Goal: Information Seeking & Learning: Learn about a topic

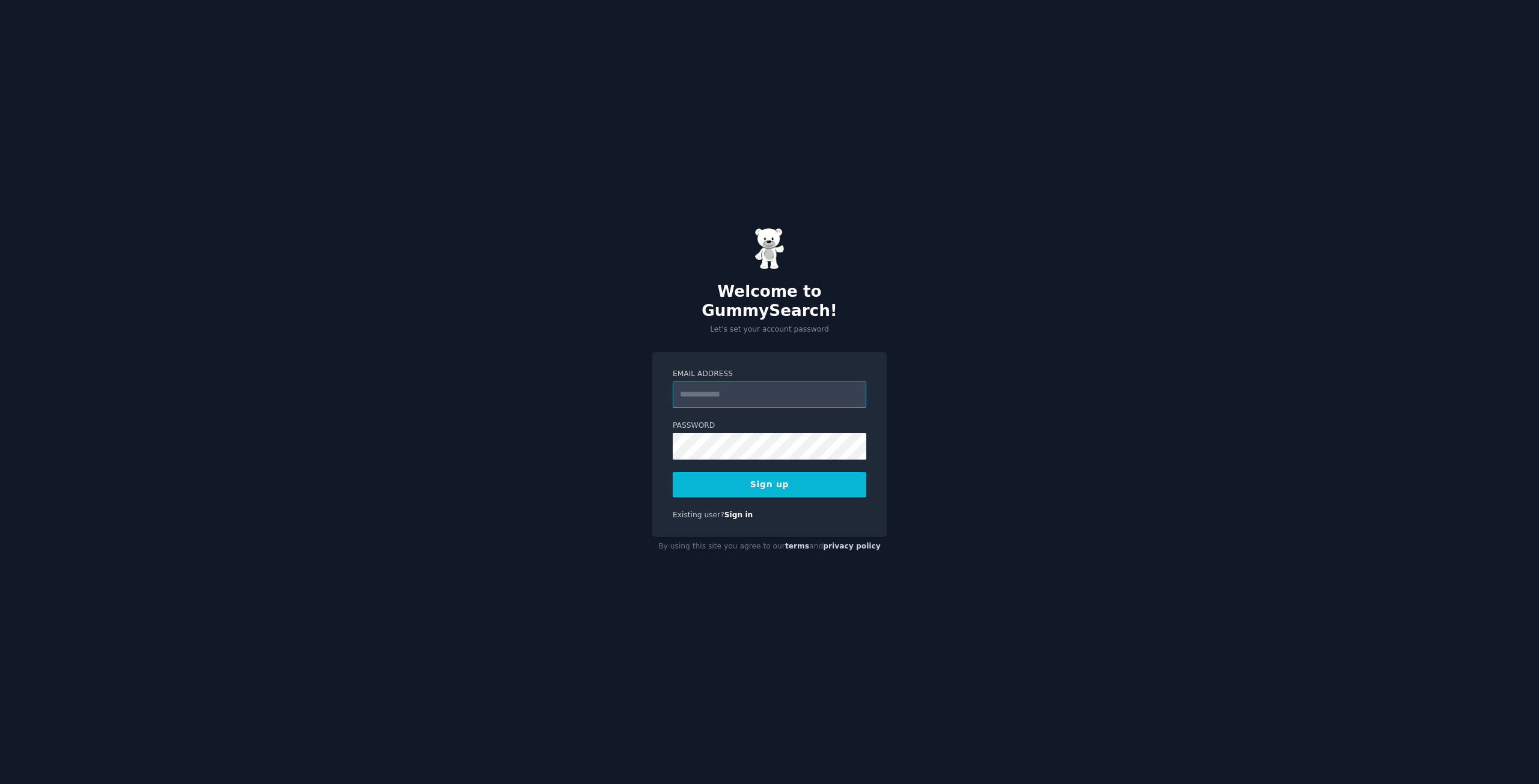
click at [701, 383] on input "Email Address" at bounding box center [770, 394] width 194 height 26
type input "**********"
click at [798, 477] on button "Sign up" at bounding box center [770, 485] width 194 height 25
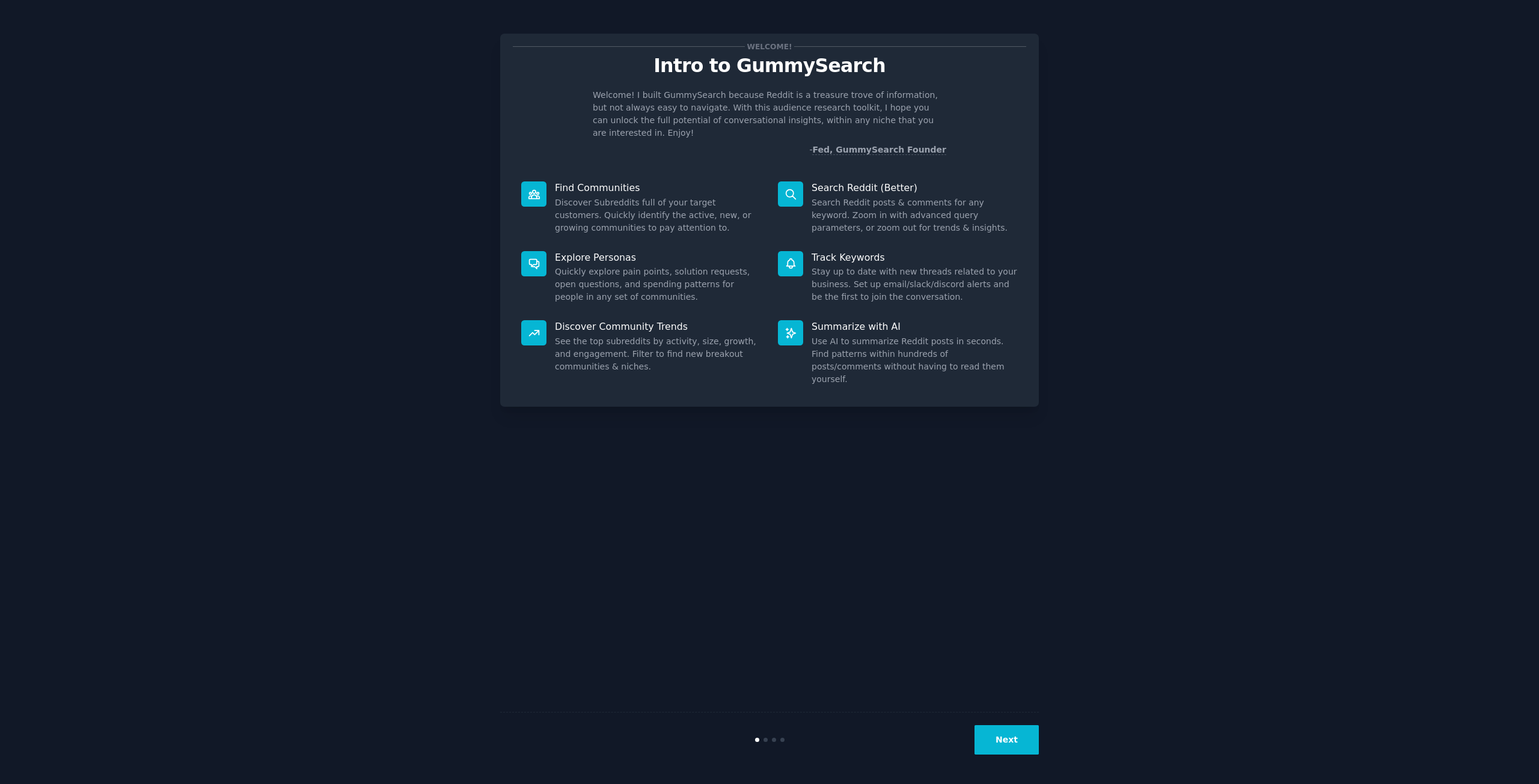
click at [911, 492] on div "Welcome! Intro to GummySearch Welcome! I built GummySearch because Reddit is a …" at bounding box center [769, 392] width 539 height 751
click at [1008, 751] on button "Next" at bounding box center [1006, 740] width 65 height 29
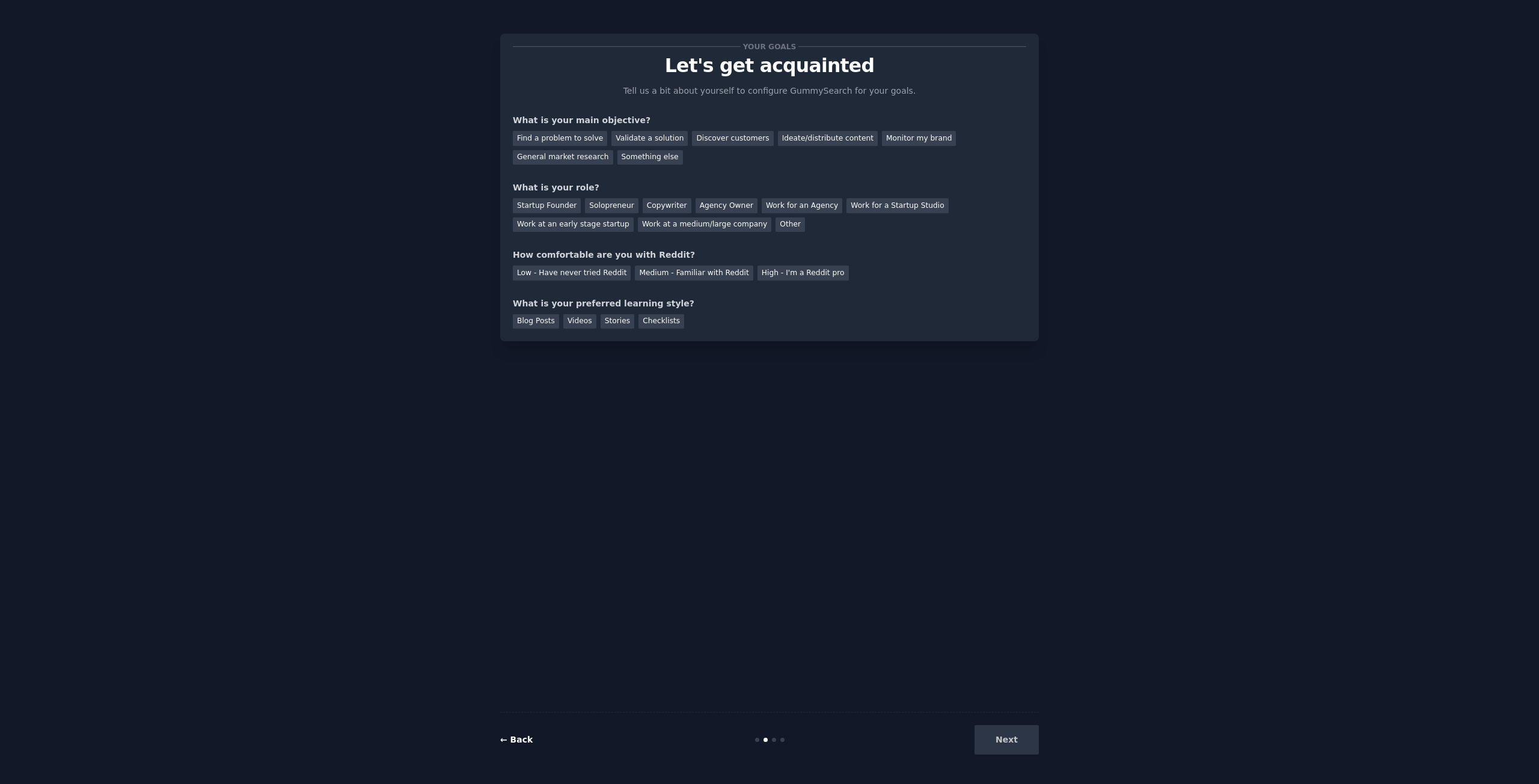
click at [522, 739] on link "← Back" at bounding box center [516, 740] width 32 height 10
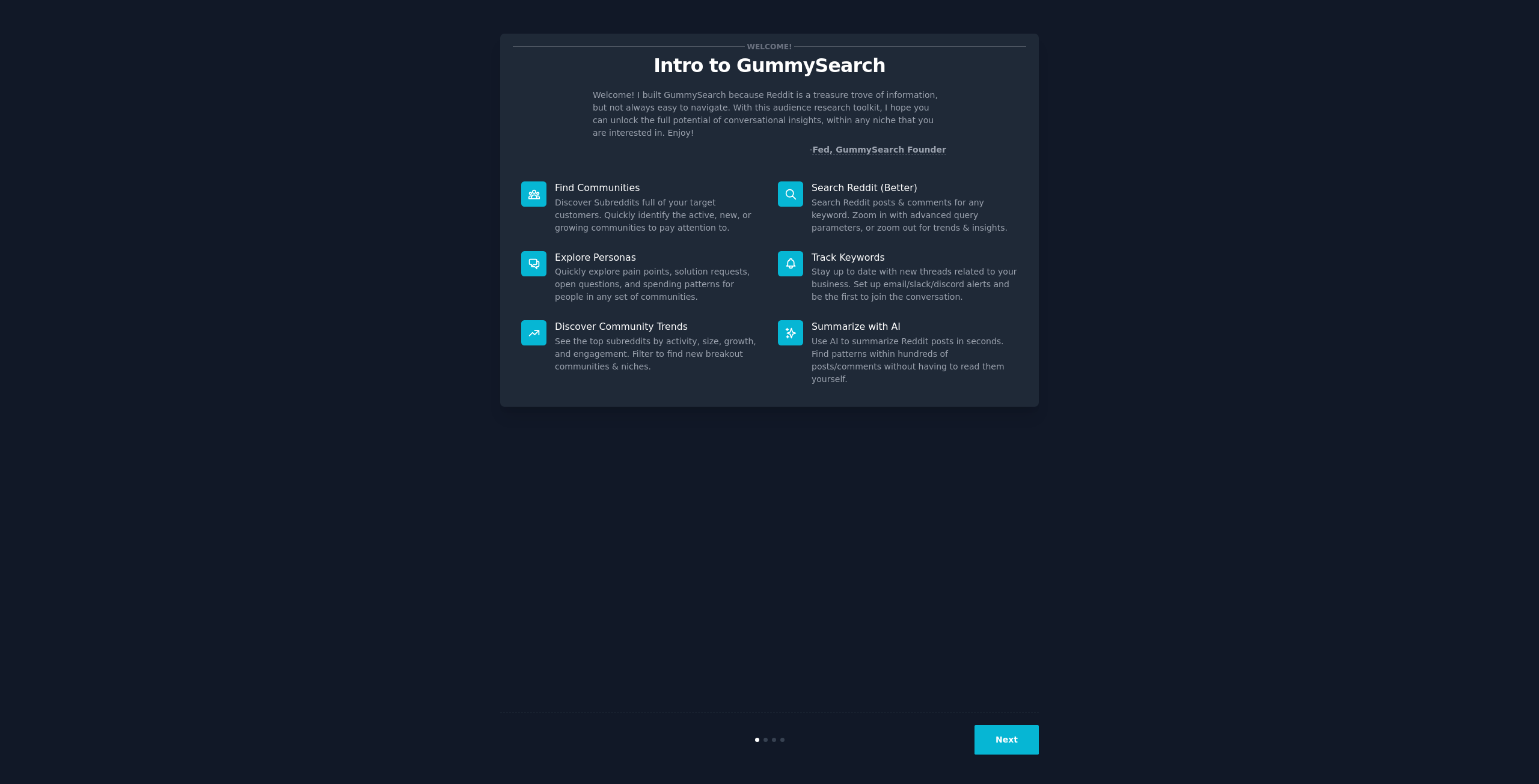
click at [987, 738] on button "Next" at bounding box center [1006, 740] width 65 height 29
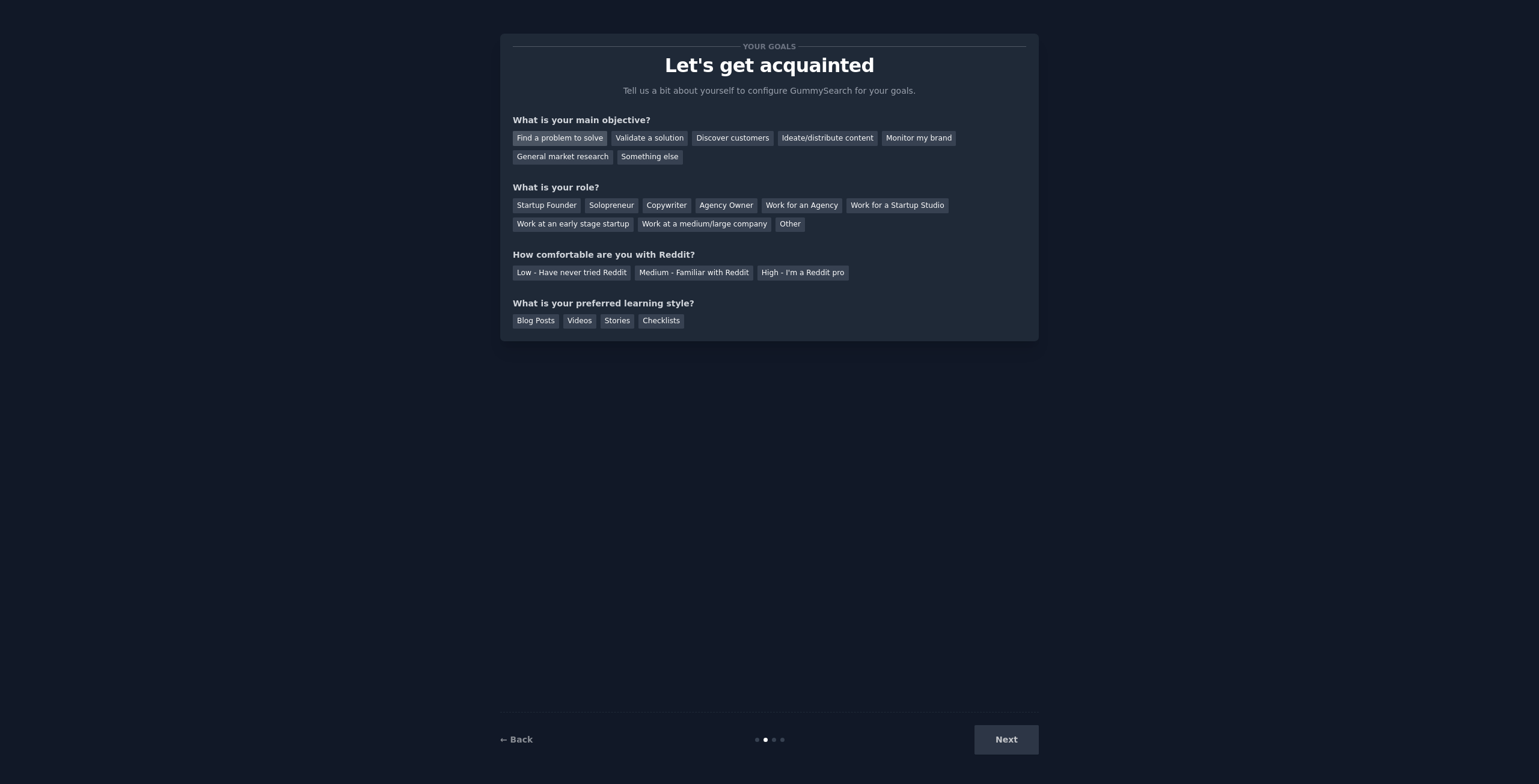
click at [581, 138] on div "Find a problem to solve" at bounding box center [559, 138] width 94 height 15
click at [619, 208] on div "Solopreneur" at bounding box center [611, 206] width 53 height 15
click at [532, 277] on div "Low - Have never tried Reddit" at bounding box center [572, 273] width 118 height 15
click at [576, 324] on div "Videos" at bounding box center [580, 321] width 33 height 15
click at [1022, 735] on button "Next" at bounding box center [1006, 740] width 65 height 29
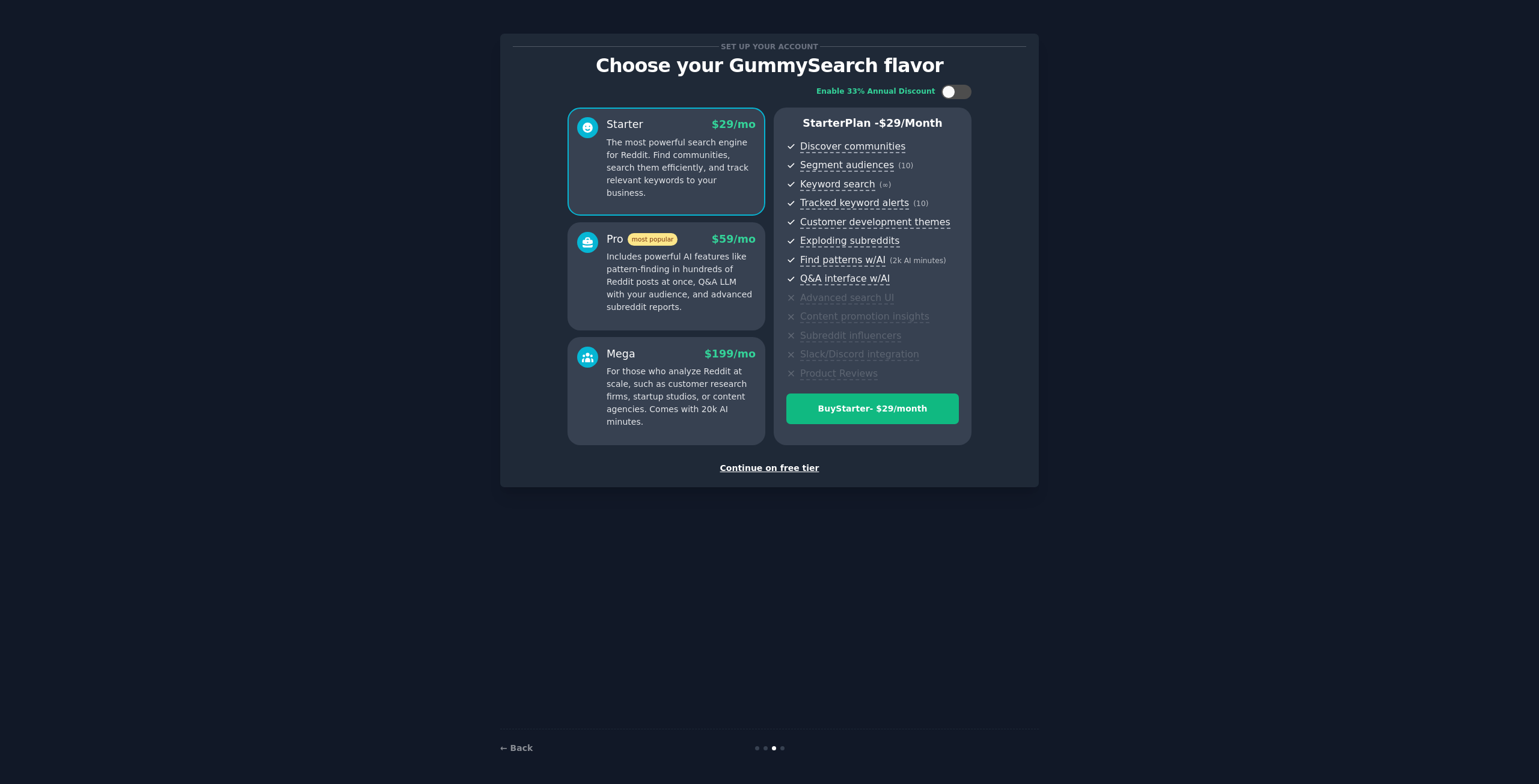
click at [790, 471] on div "Continue on free tier" at bounding box center [769, 468] width 513 height 13
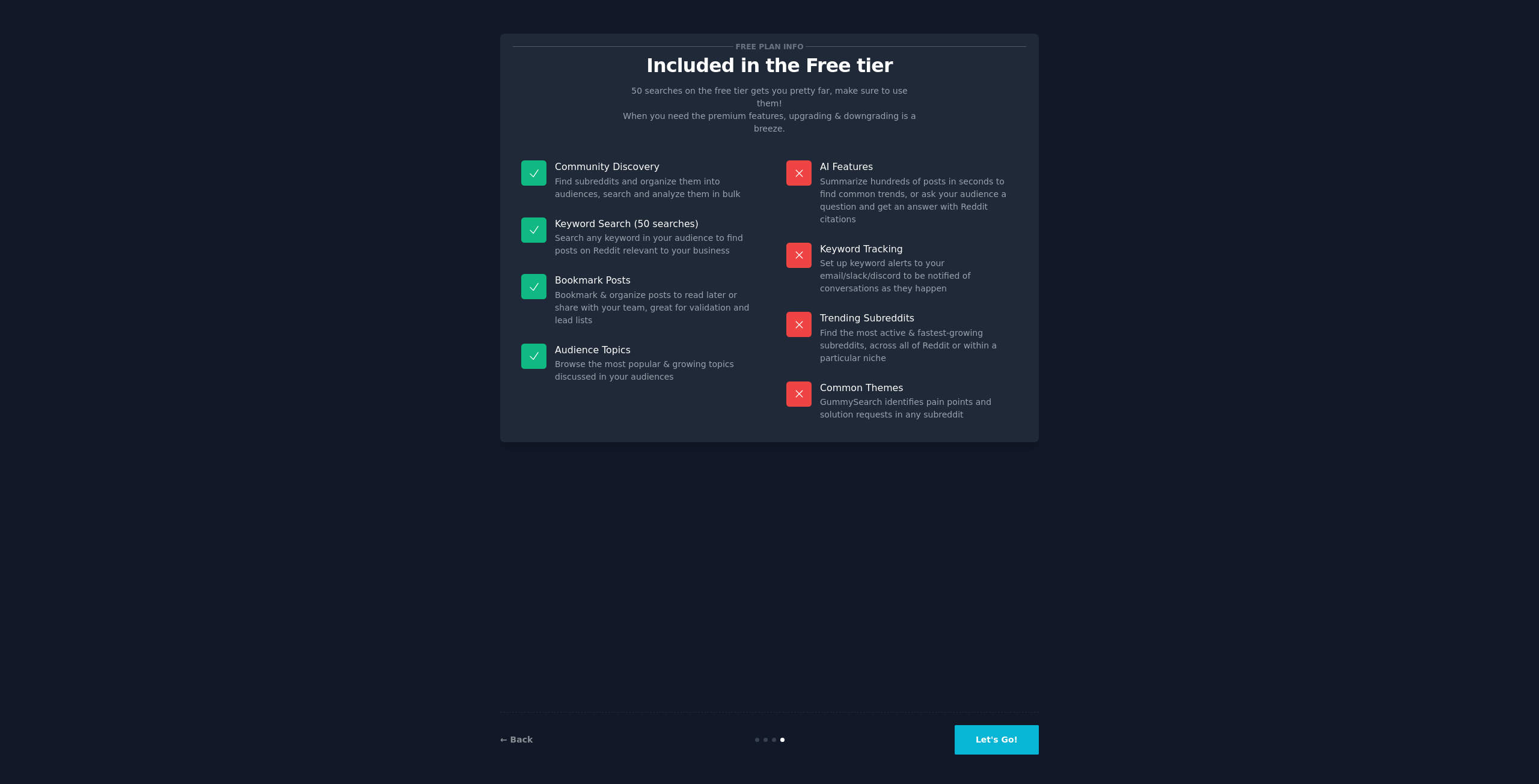
click at [1006, 741] on button "Let's Go!" at bounding box center [997, 740] width 84 height 29
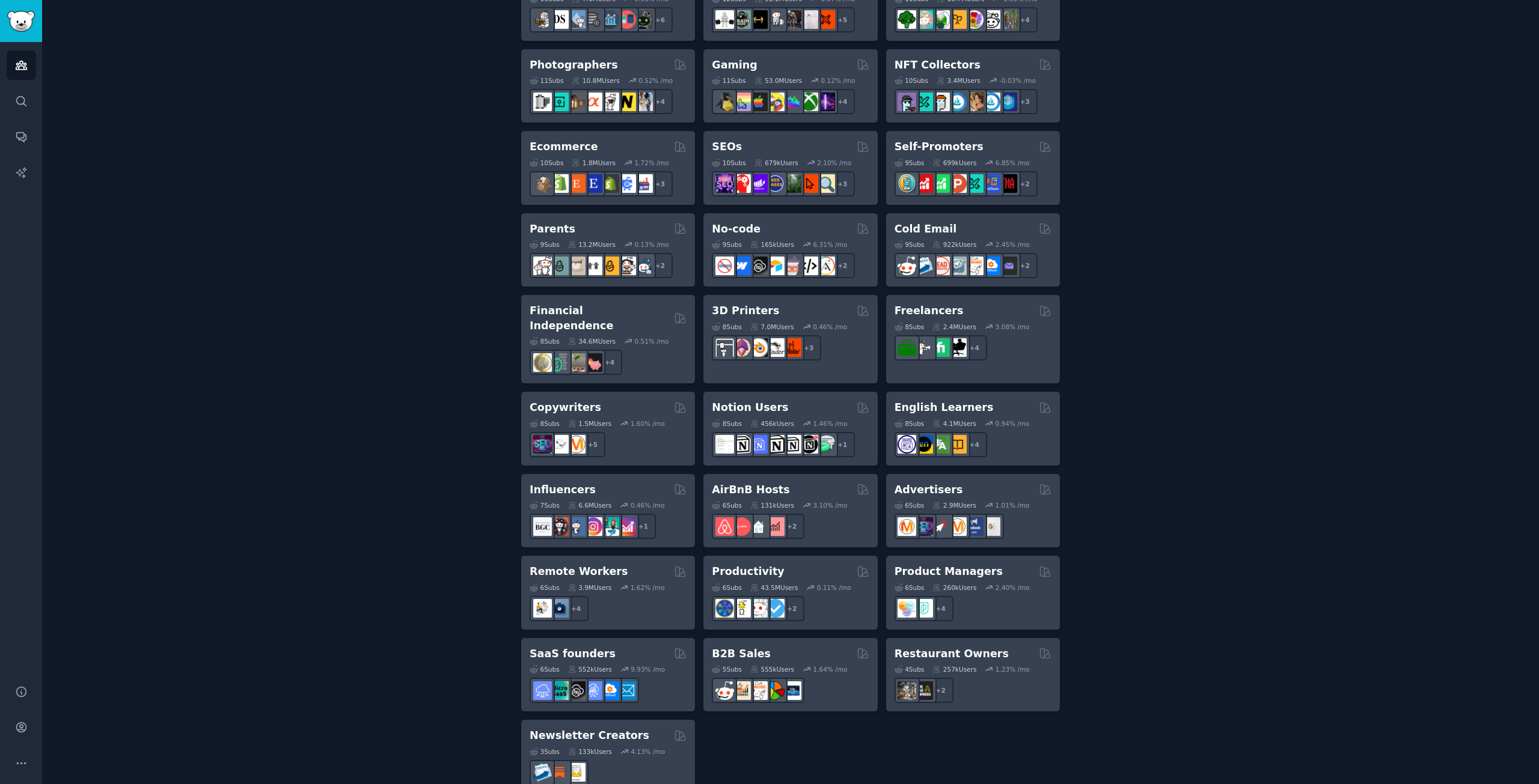
scroll to position [602, 0]
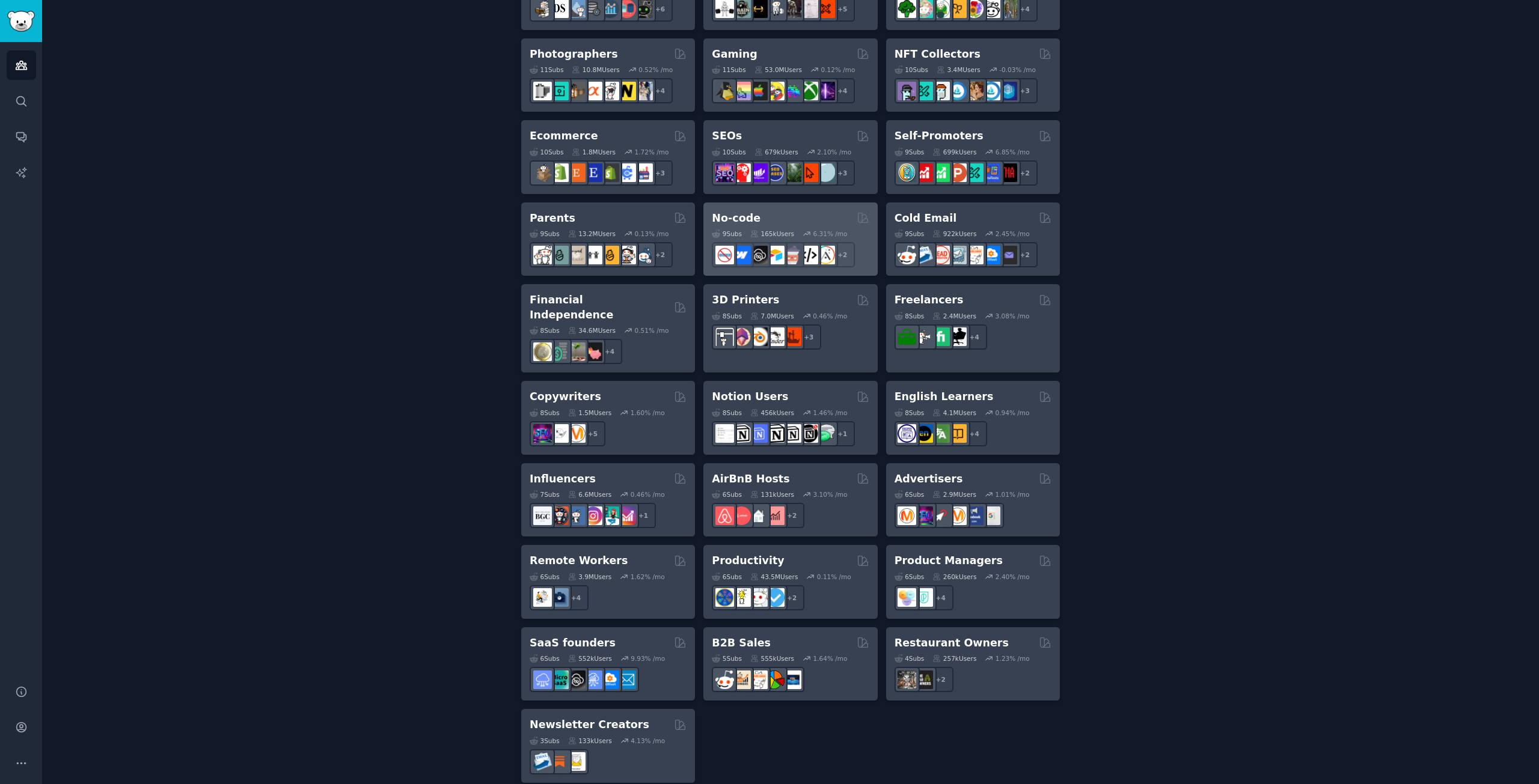
click at [769, 217] on div "No-code" at bounding box center [790, 219] width 157 height 15
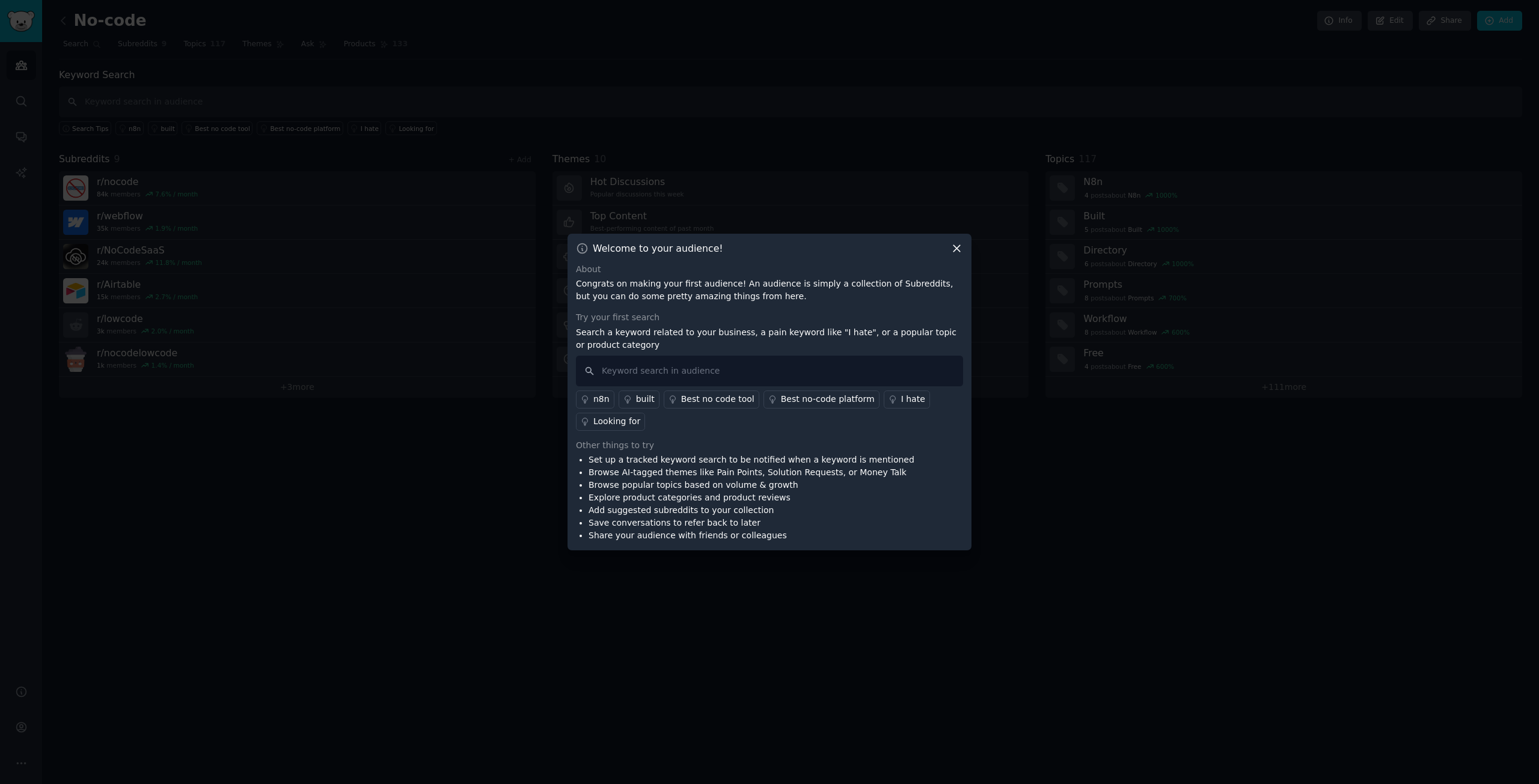
click at [956, 252] on icon at bounding box center [956, 248] width 13 height 13
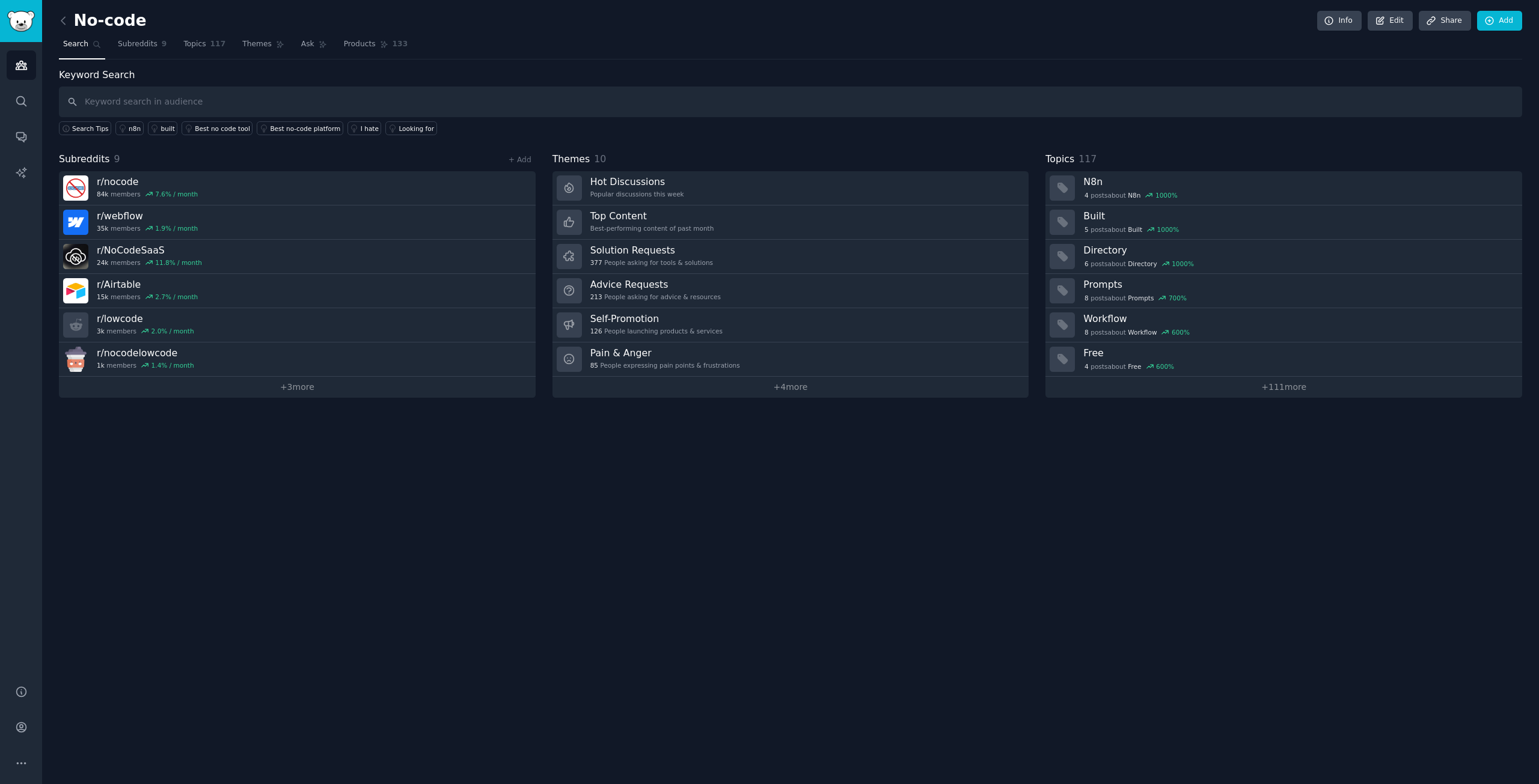
drag, startPoint x: 448, startPoint y: 523, endPoint x: 450, endPoint y: 516, distance: 7.3
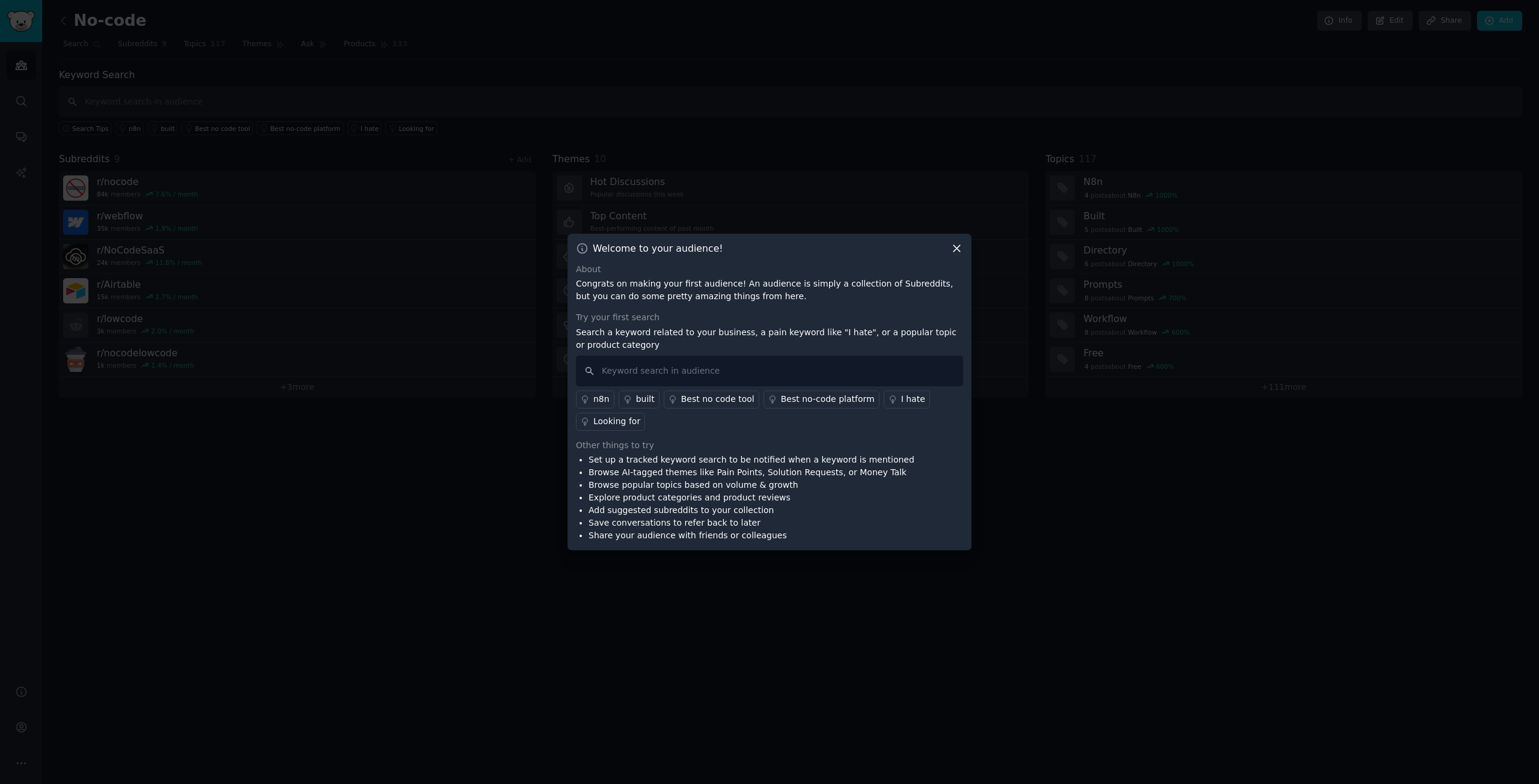
click at [956, 254] on icon at bounding box center [956, 248] width 13 height 13
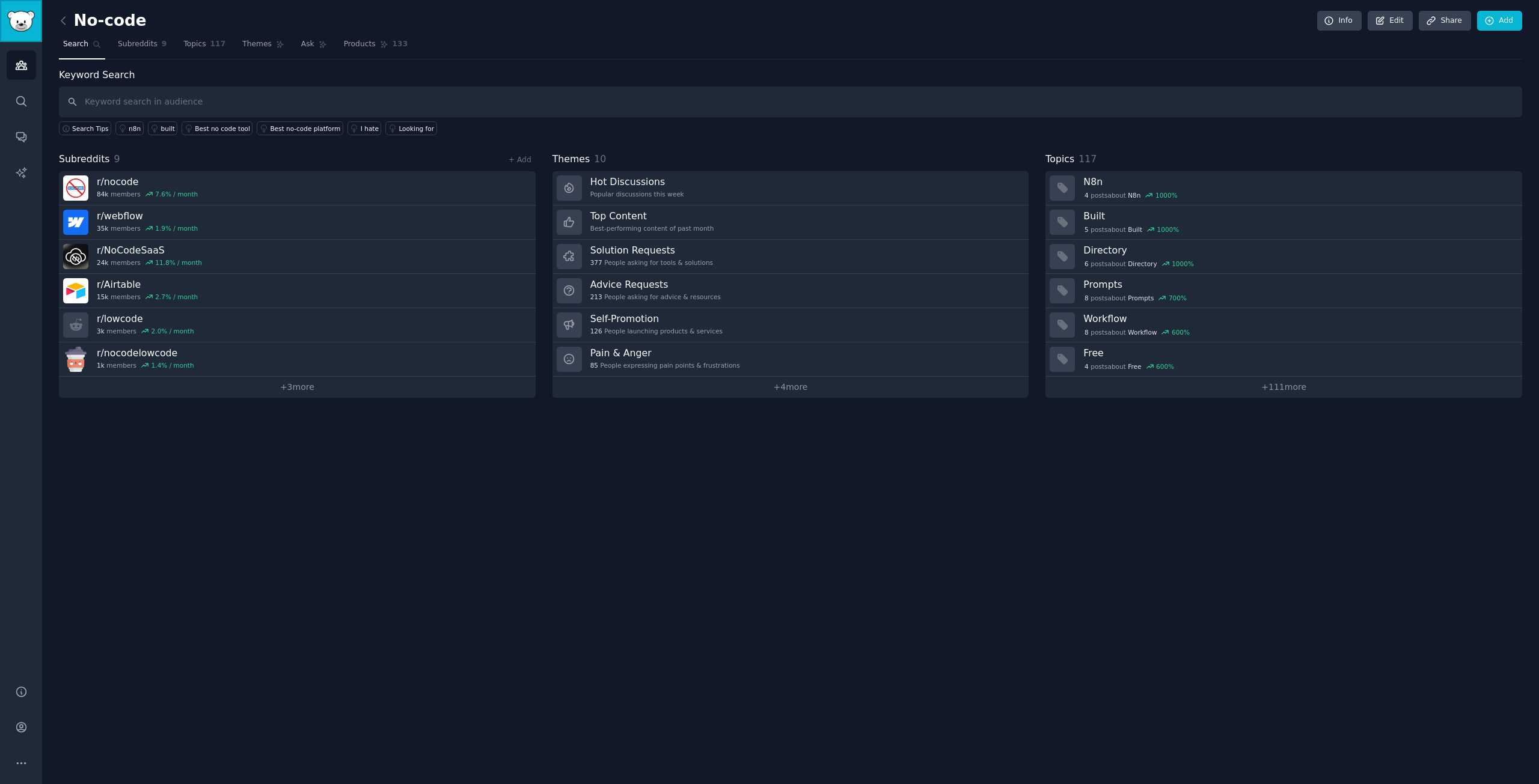
click at [19, 25] on img "Sidebar" at bounding box center [21, 21] width 27 height 21
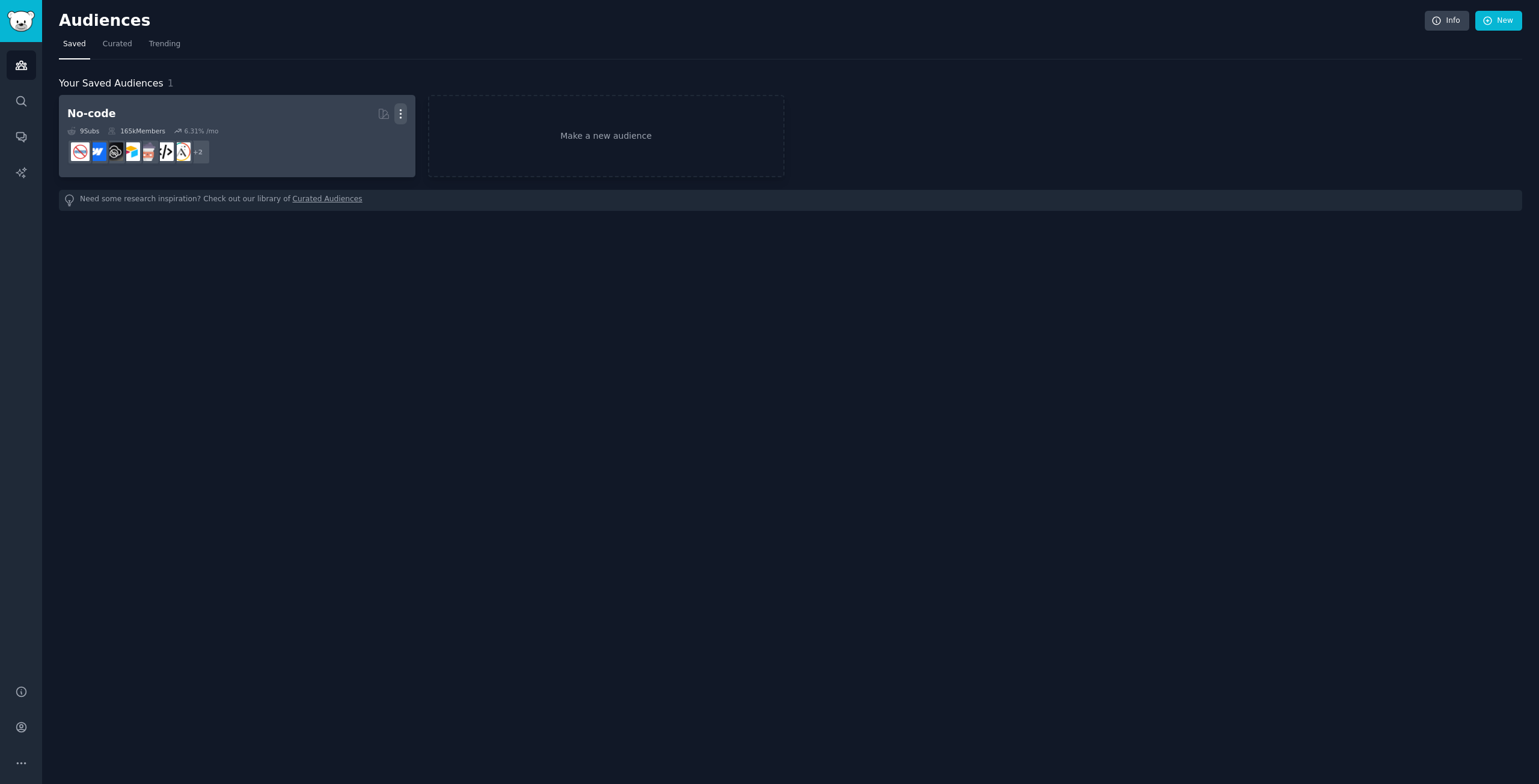
click at [401, 110] on icon "button" at bounding box center [401, 114] width 1 height 9
click at [376, 136] on p "Delete" at bounding box center [368, 139] width 27 height 13
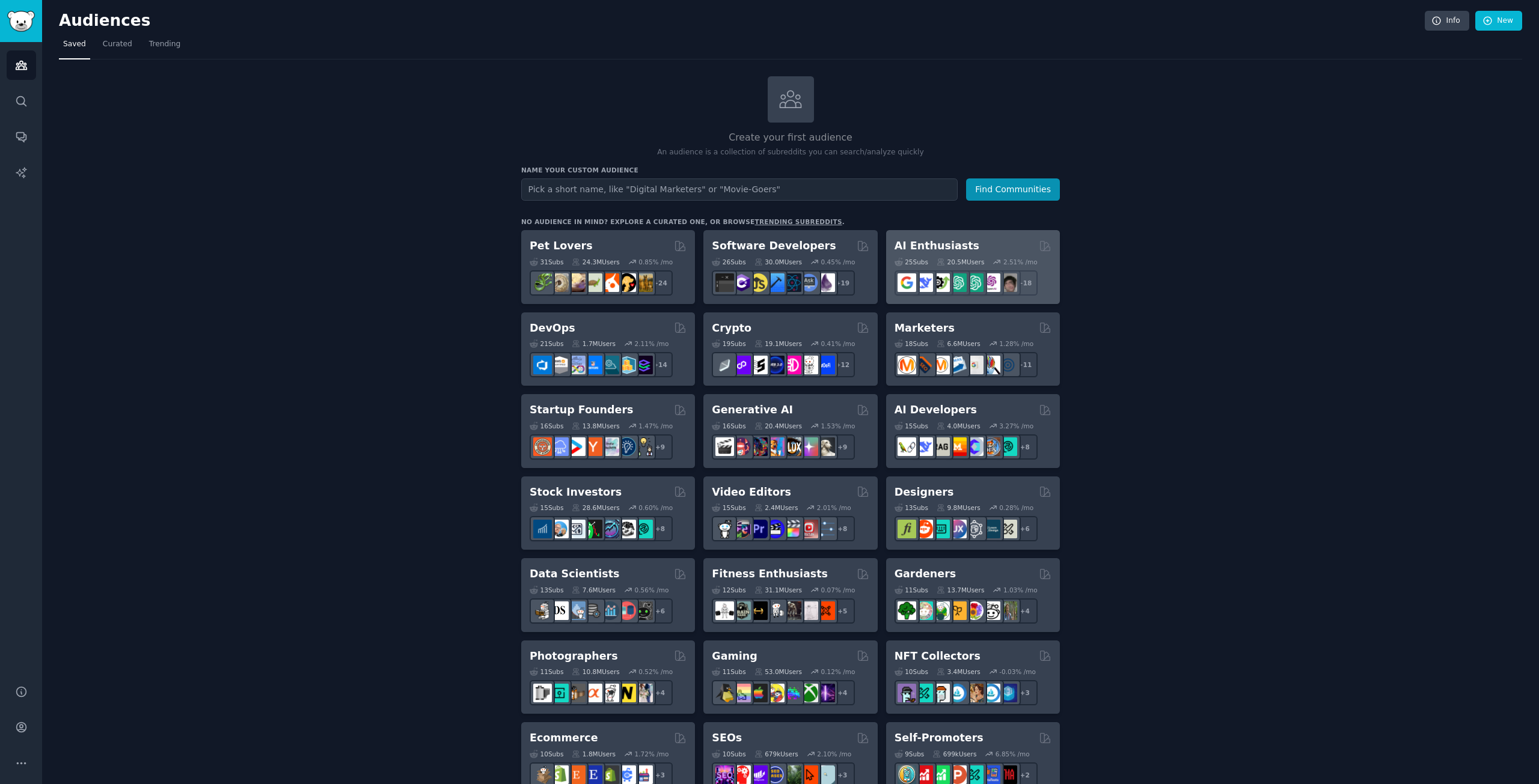
click at [958, 242] on h2 "AI Enthusiasts" at bounding box center [936, 246] width 85 height 15
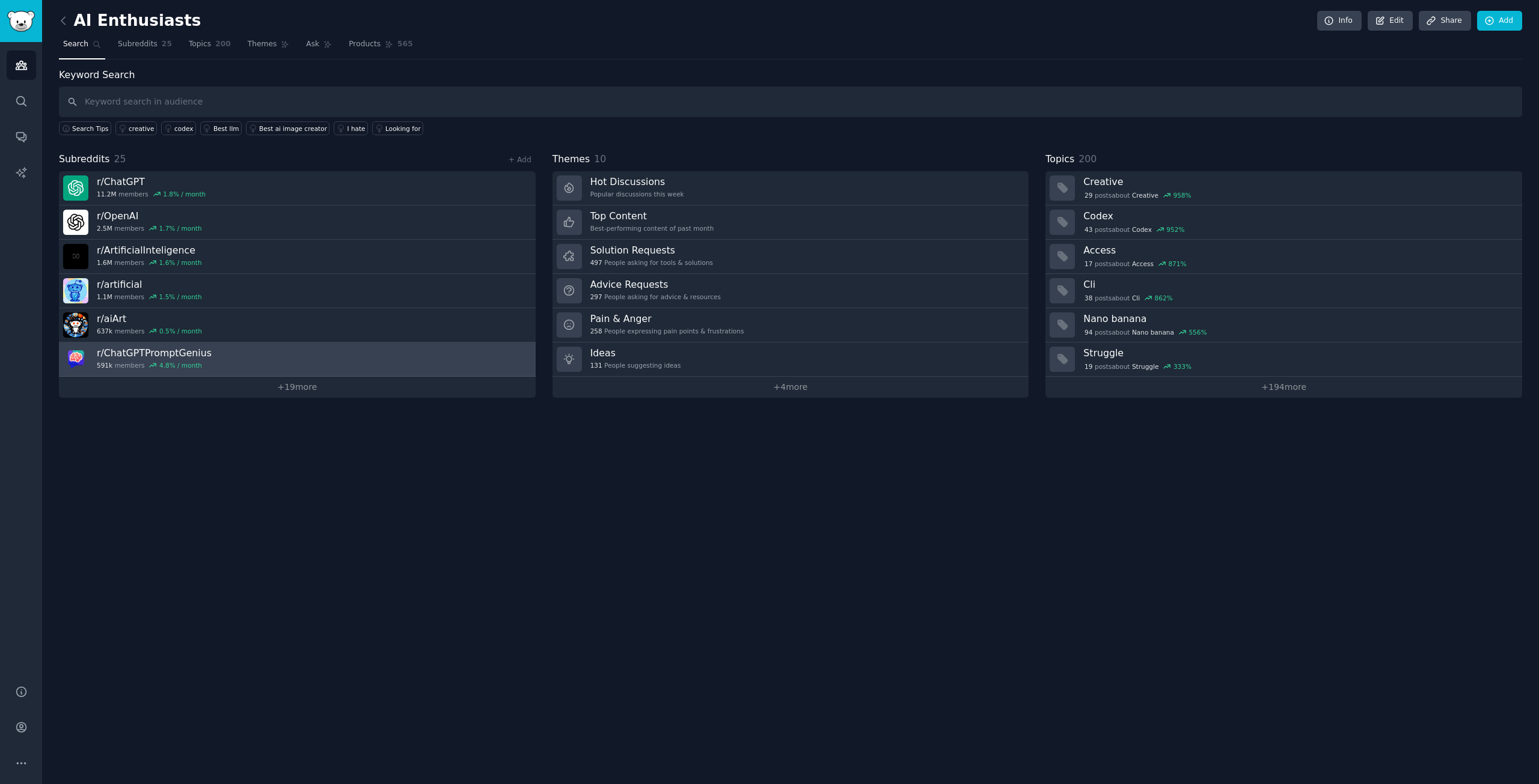
click at [214, 370] on link "r/ ChatGPTPromptGenius 591k members 4.8 % / month" at bounding box center [297, 360] width 477 height 34
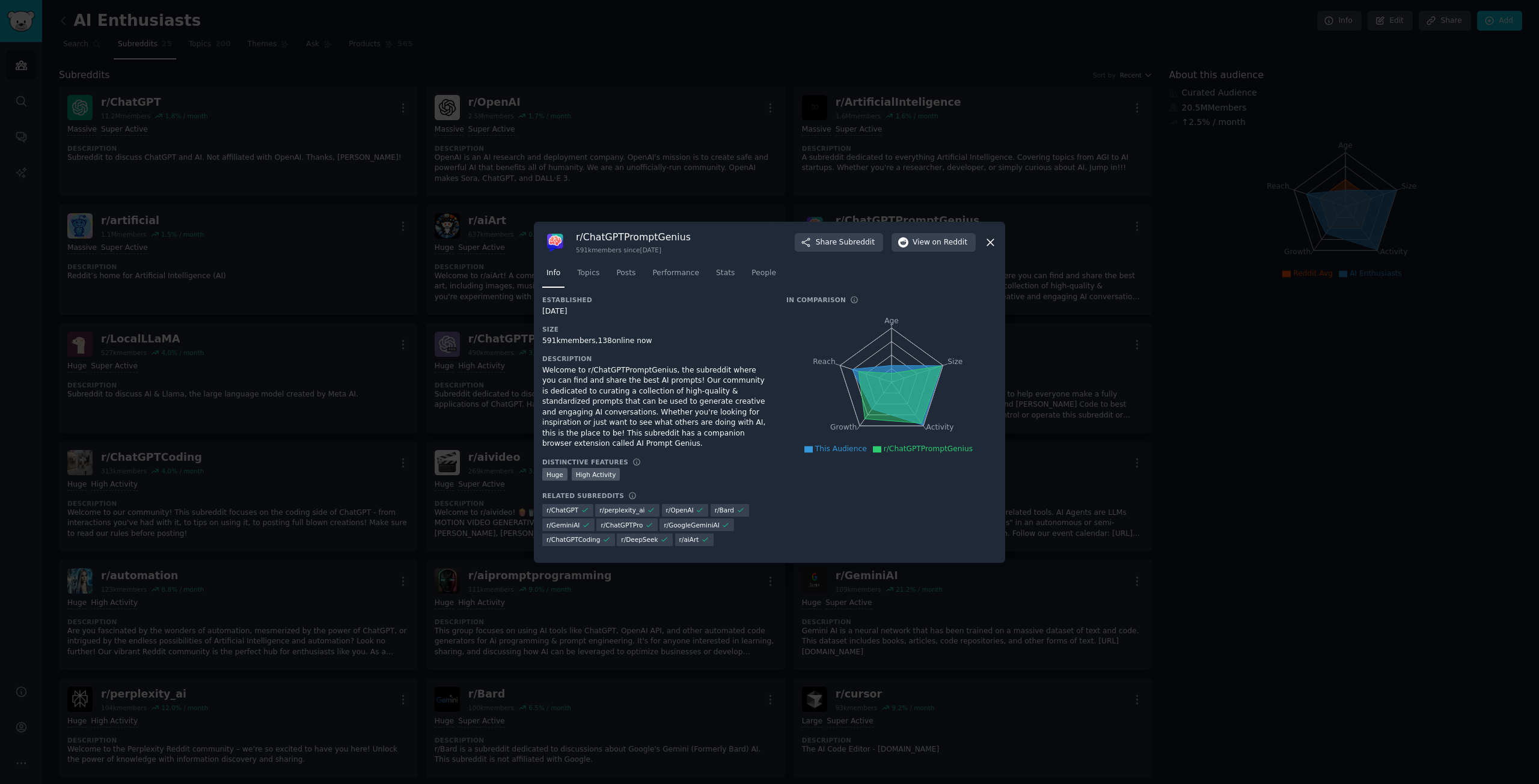
click at [989, 249] on icon at bounding box center [990, 242] width 13 height 13
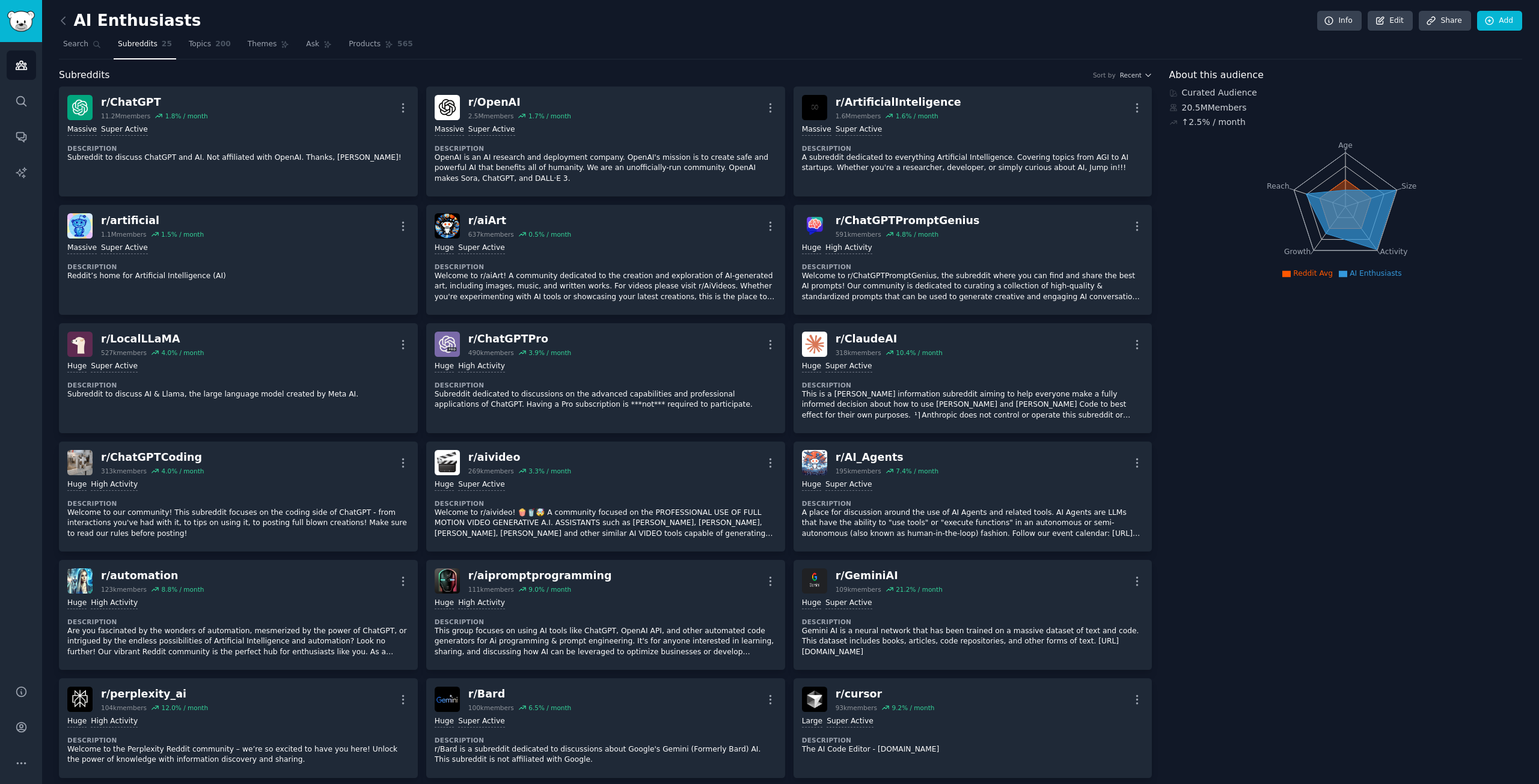
click at [989, 251] on div "Huge High Activity" at bounding box center [973, 248] width 342 height 12
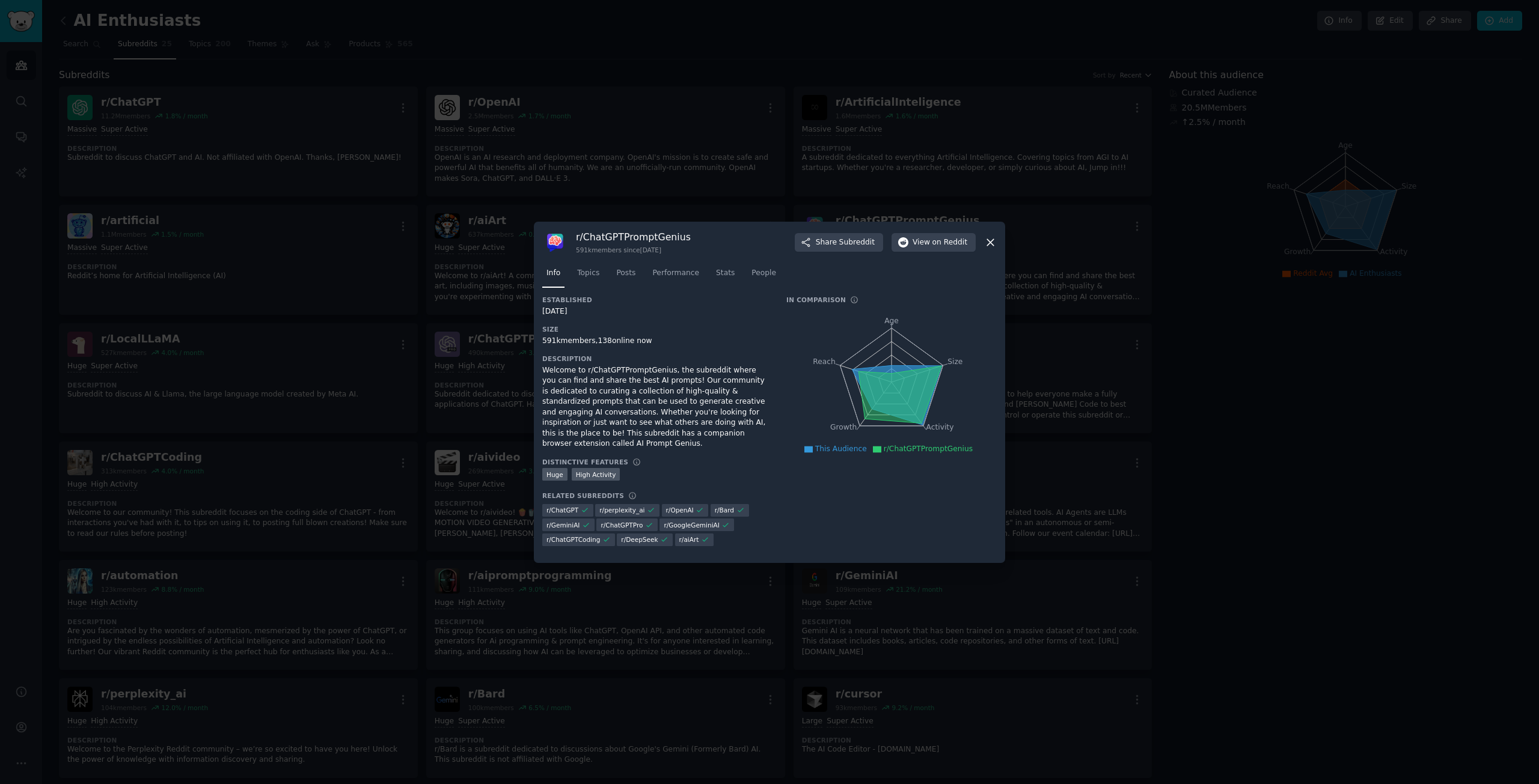
click at [986, 248] on icon at bounding box center [990, 242] width 13 height 13
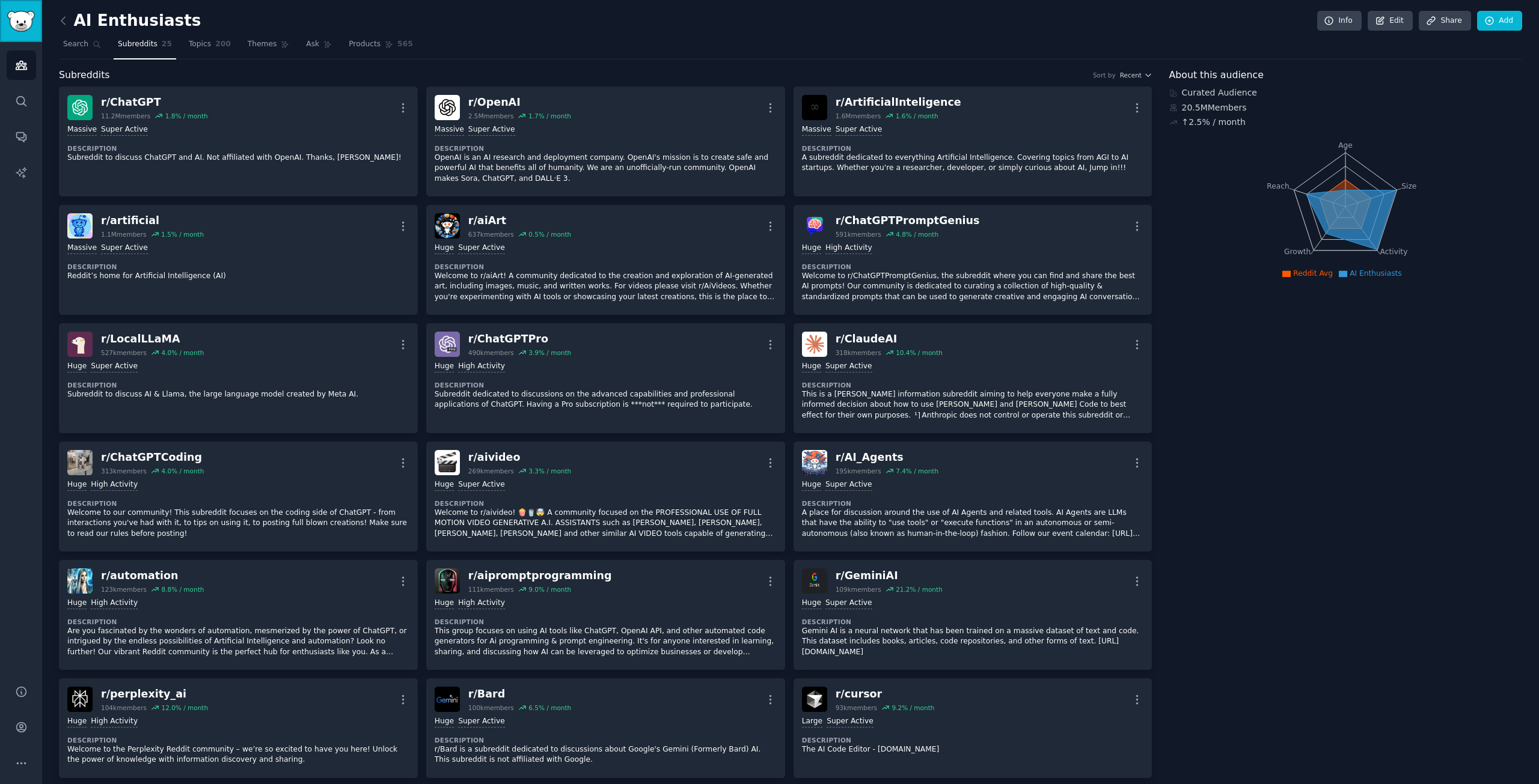
click at [20, 27] on img "Sidebar" at bounding box center [21, 21] width 27 height 21
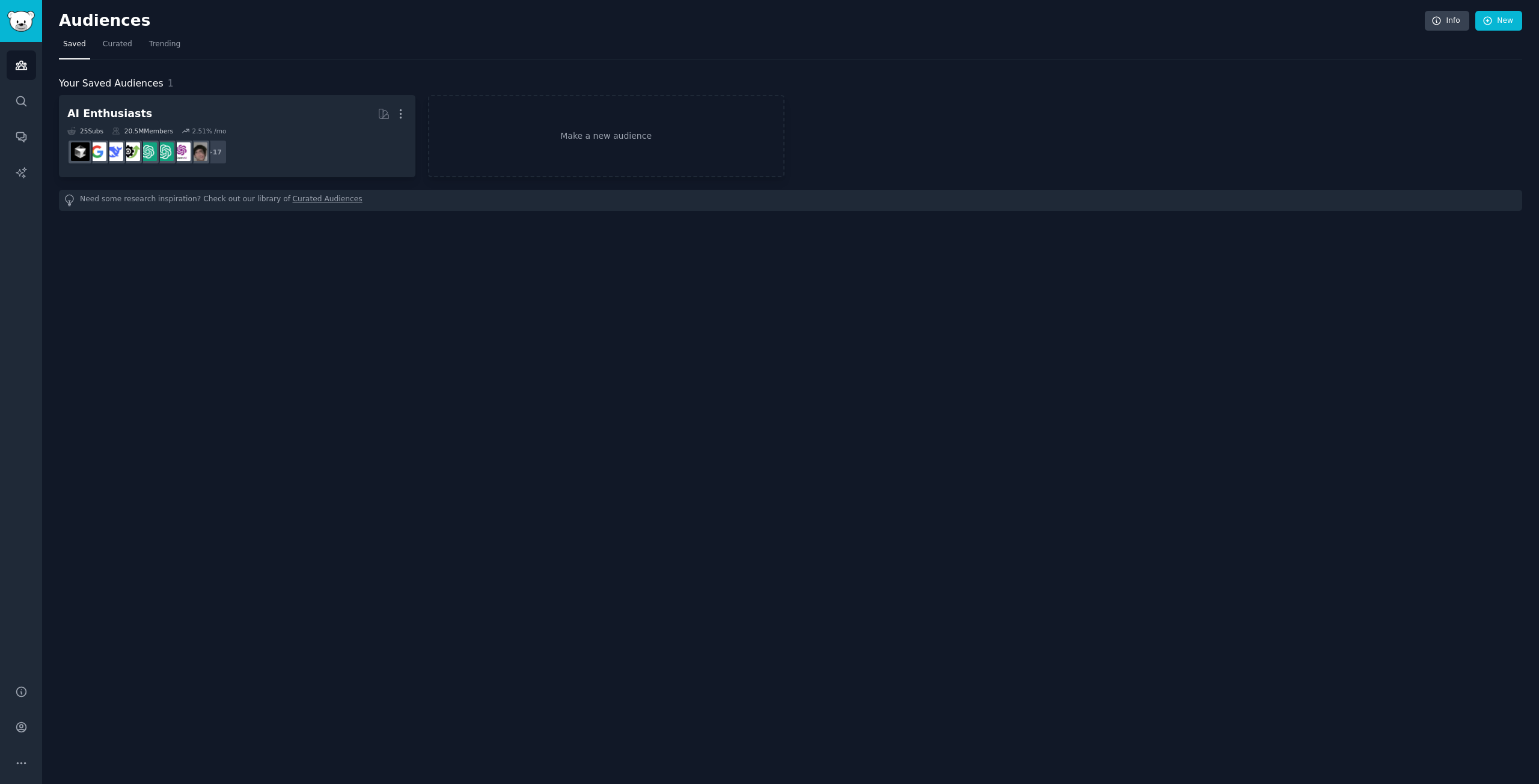
click at [132, 38] on nav "Saved Curated Trending" at bounding box center [790, 47] width 1463 height 24
click at [164, 38] on link "Trending" at bounding box center [164, 47] width 40 height 24
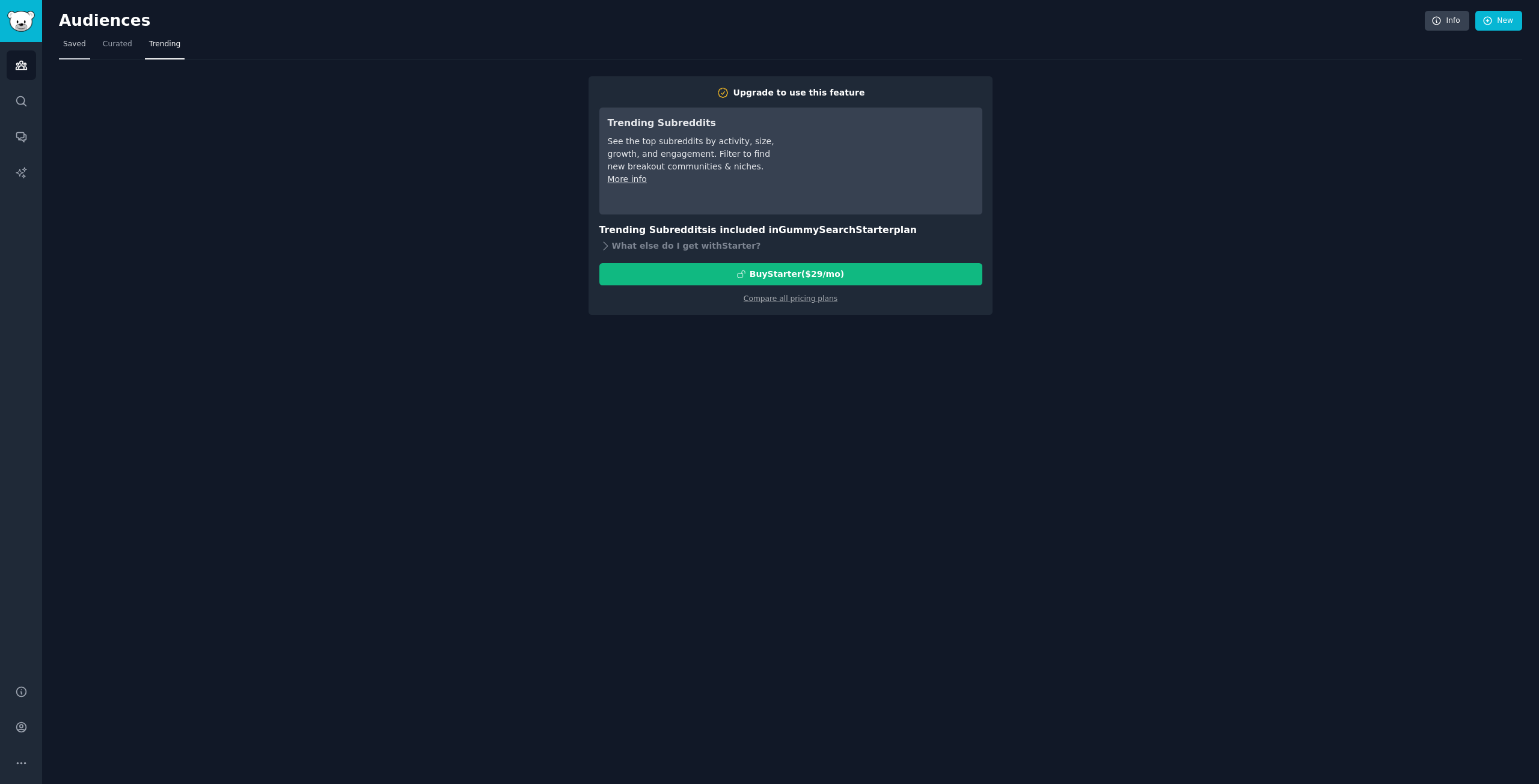
click at [68, 41] on span "Saved" at bounding box center [75, 44] width 23 height 11
